Goal: Task Accomplishment & Management: Use online tool/utility

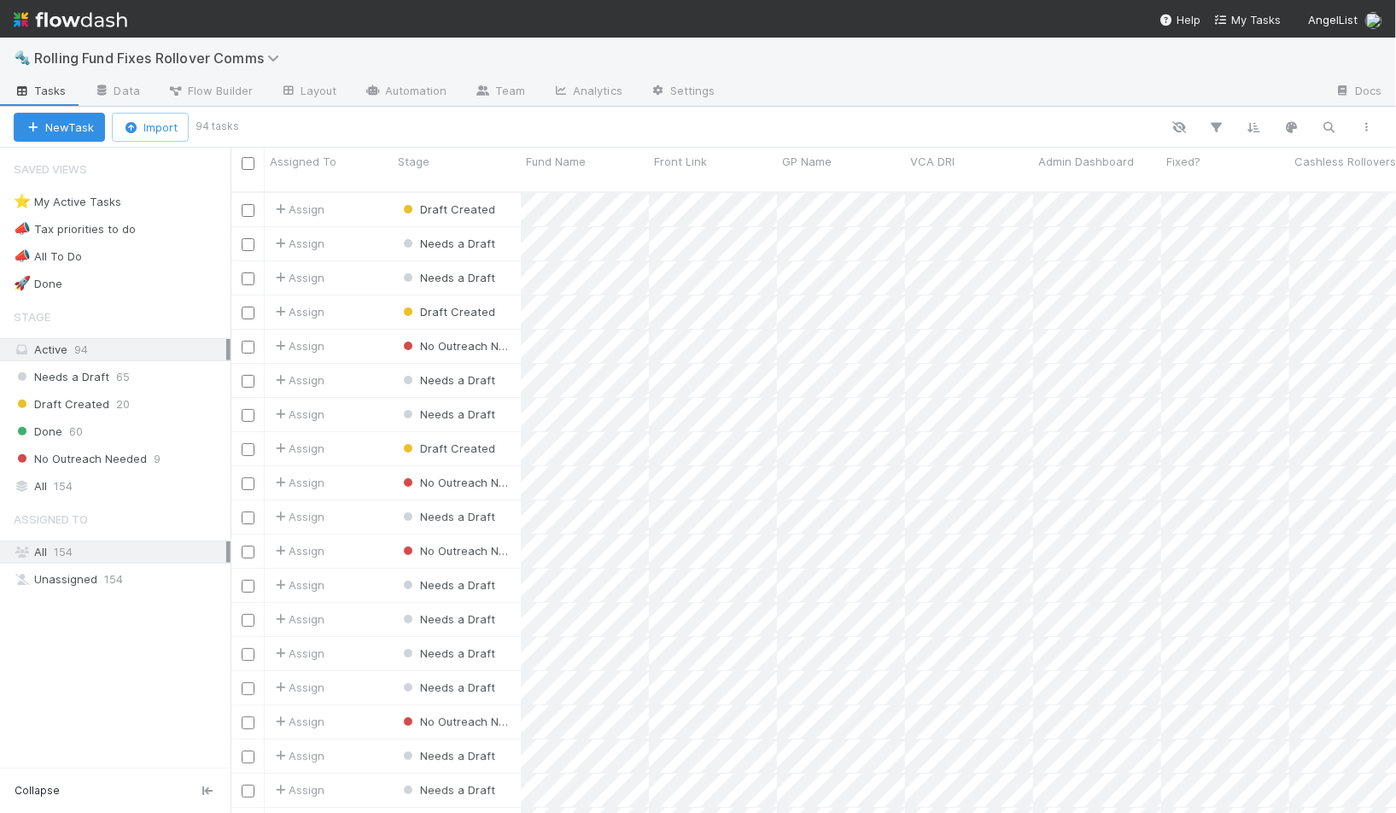
scroll to position [635, 1165]
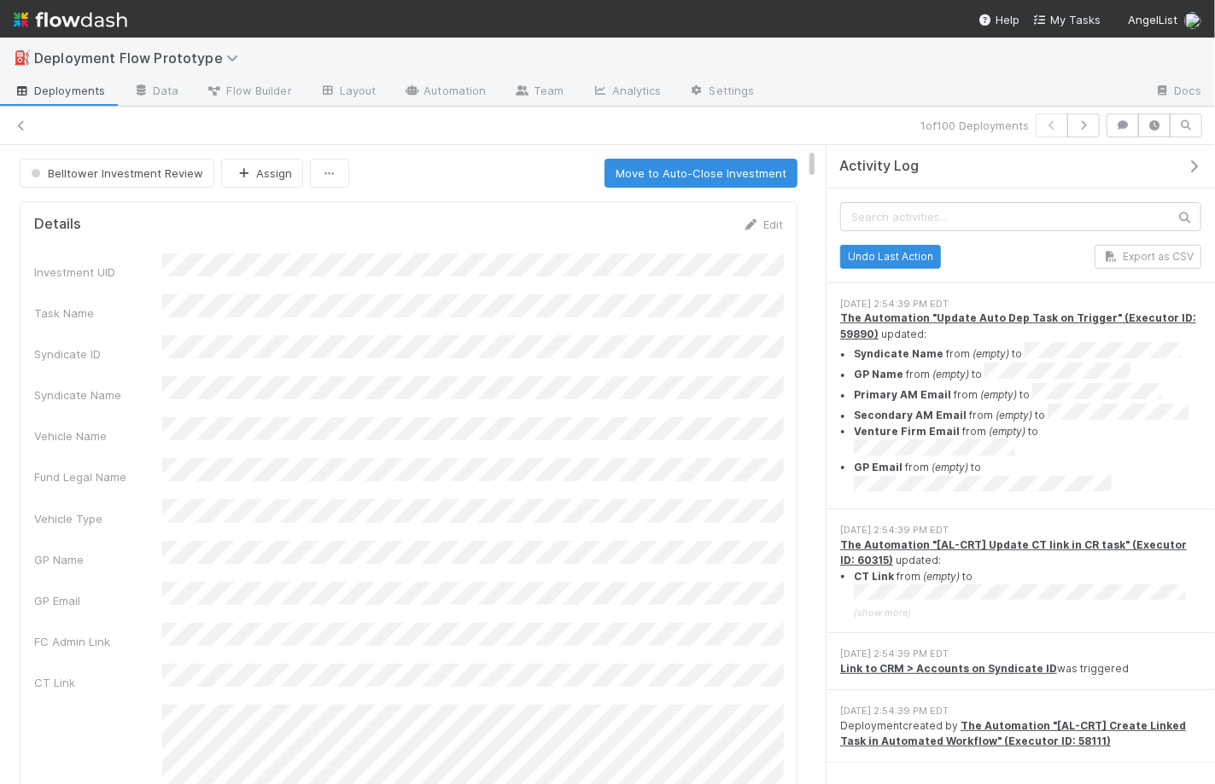
scroll to position [535, 0]
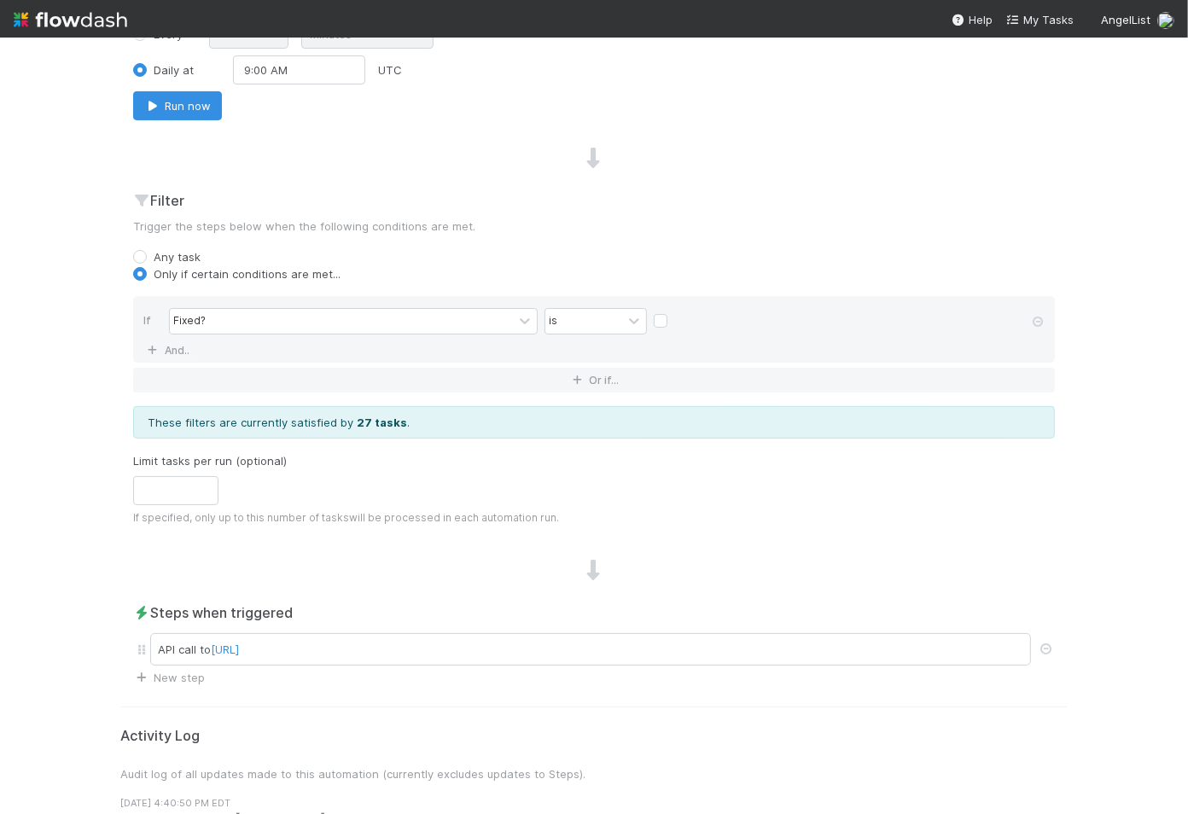
scroll to position [522, 0]
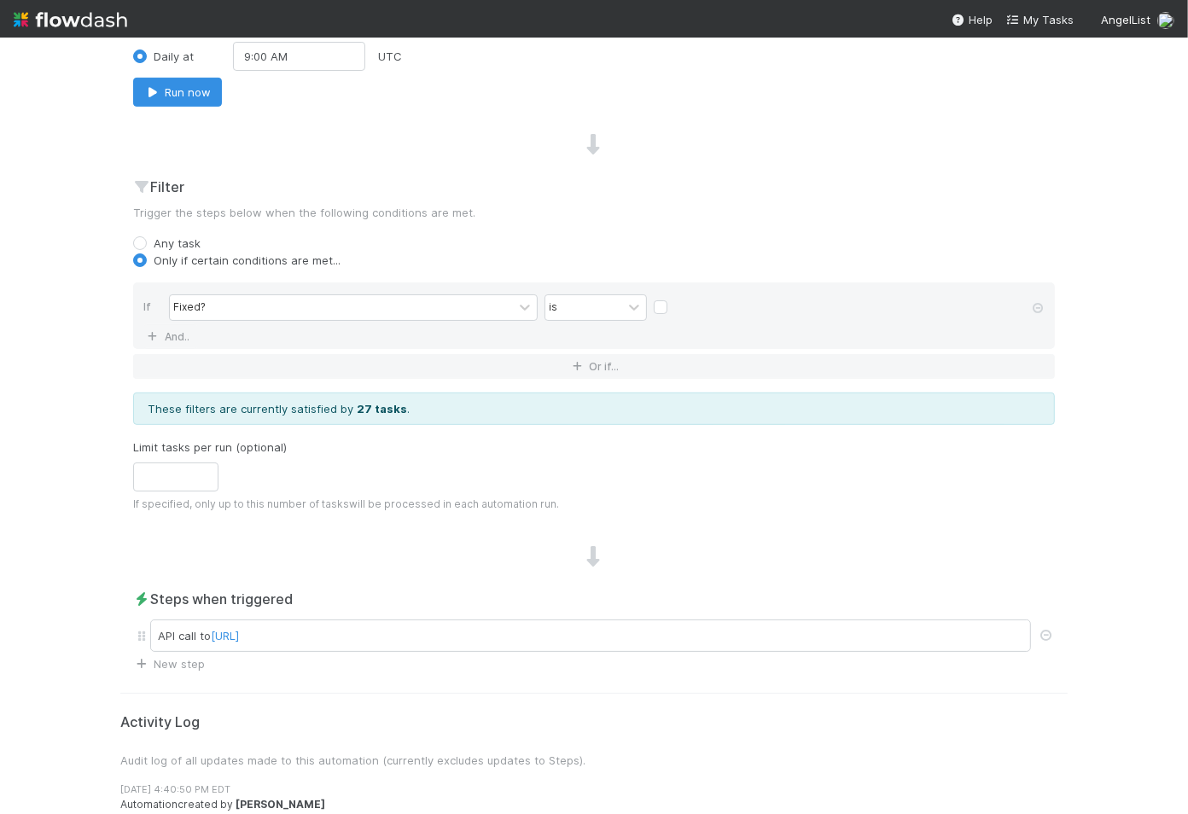
click at [716, 120] on div "Name Refresh fixed Notes (optional) H1 H2 H3 Trigger On a schedule Every Minute…" at bounding box center [593, 167] width 947 height 1011
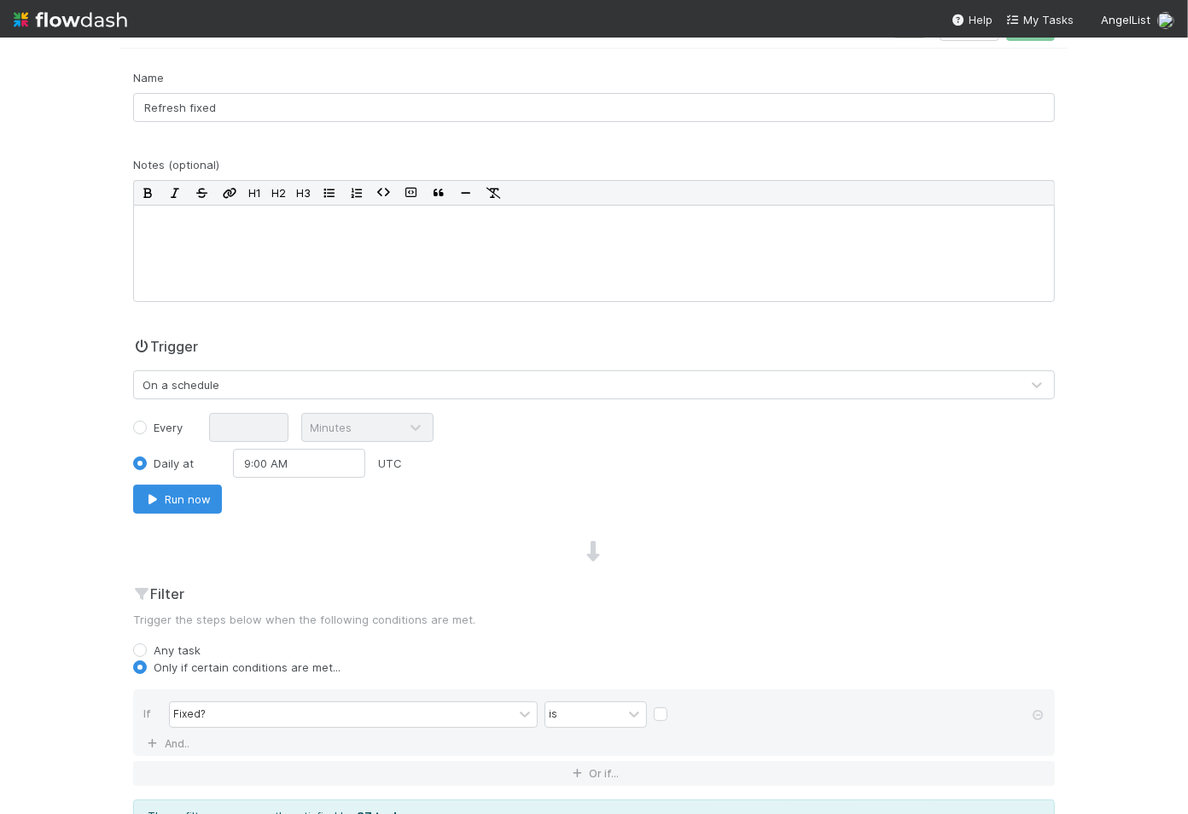
scroll to position [0, 0]
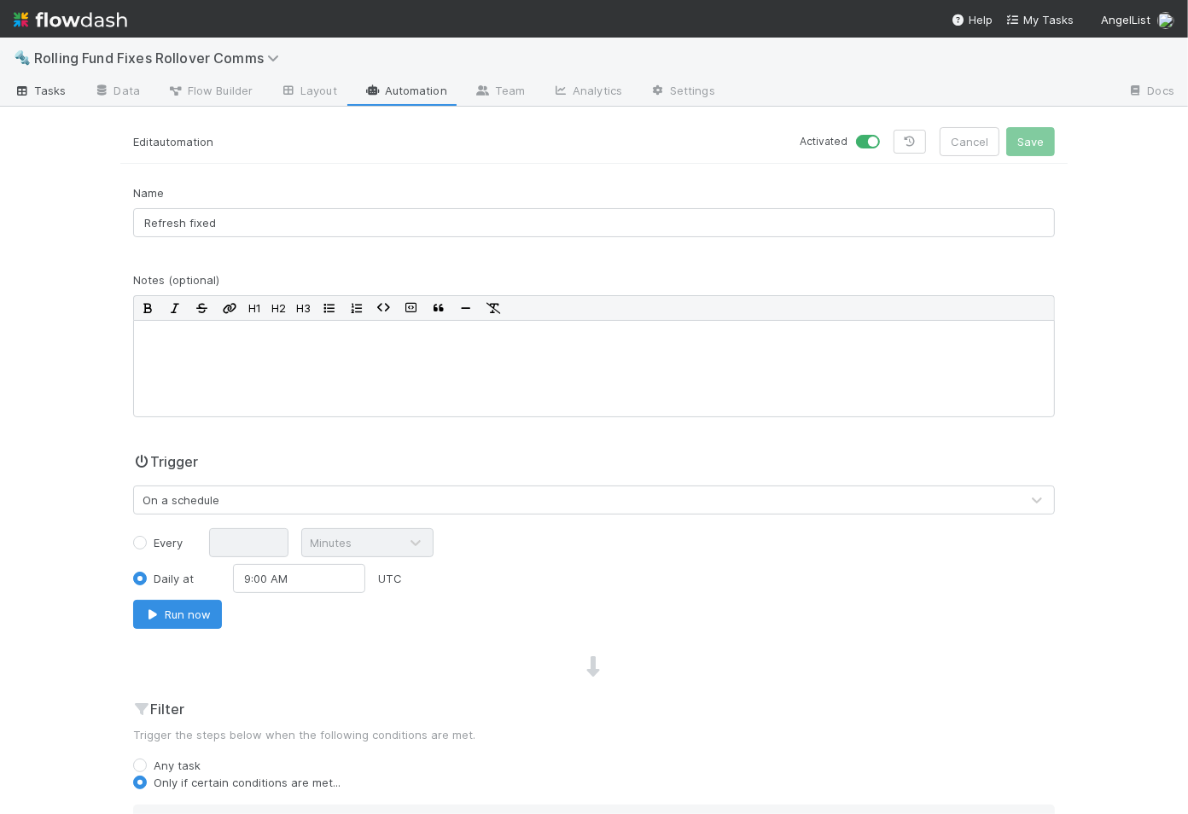
click at [55, 89] on span "Tasks" at bounding box center [40, 90] width 53 height 17
